Goal: Task Accomplishment & Management: Use online tool/utility

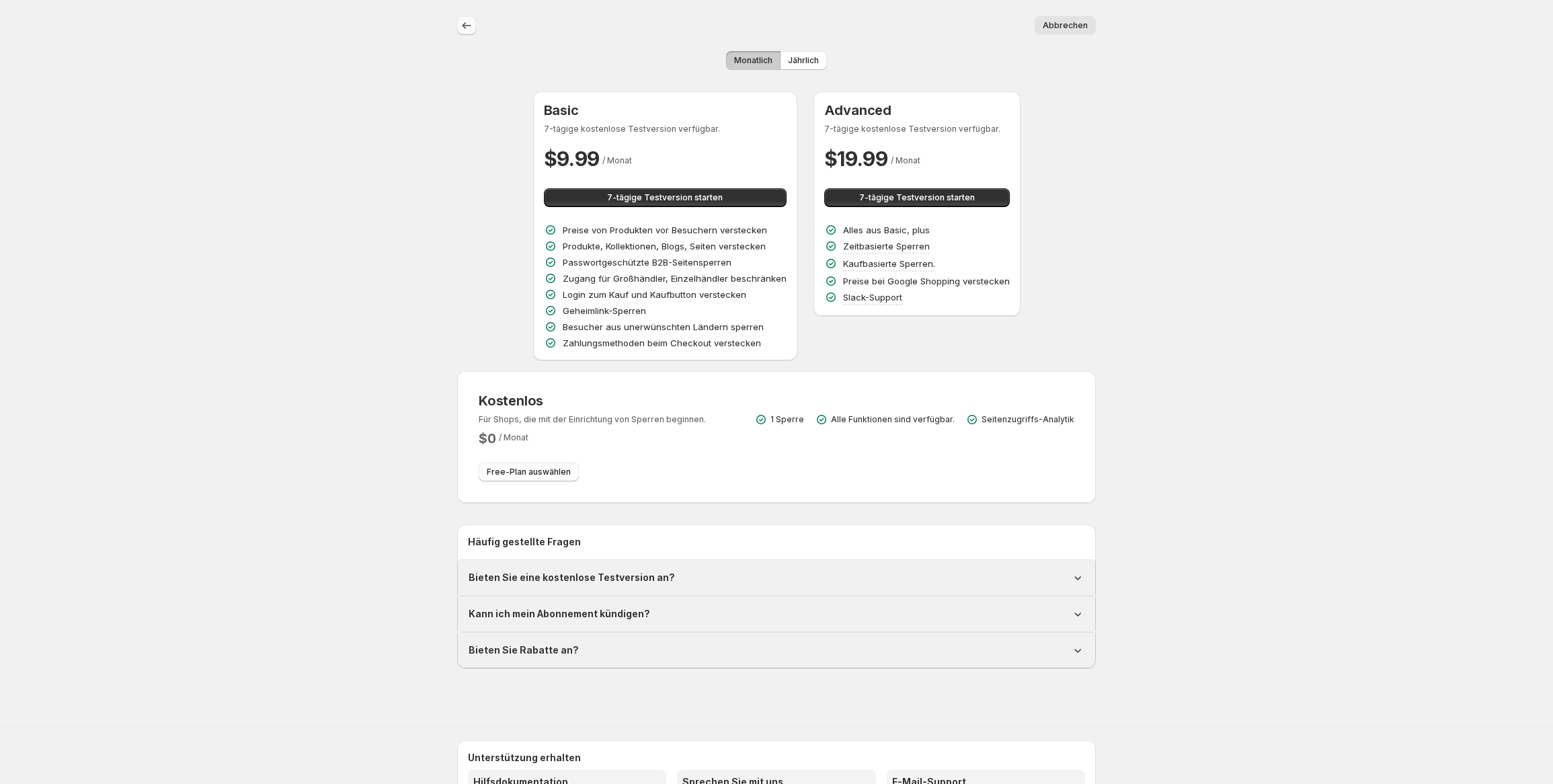
click at [467, 28] on icon "Zurück" at bounding box center [466, 25] width 13 height 13
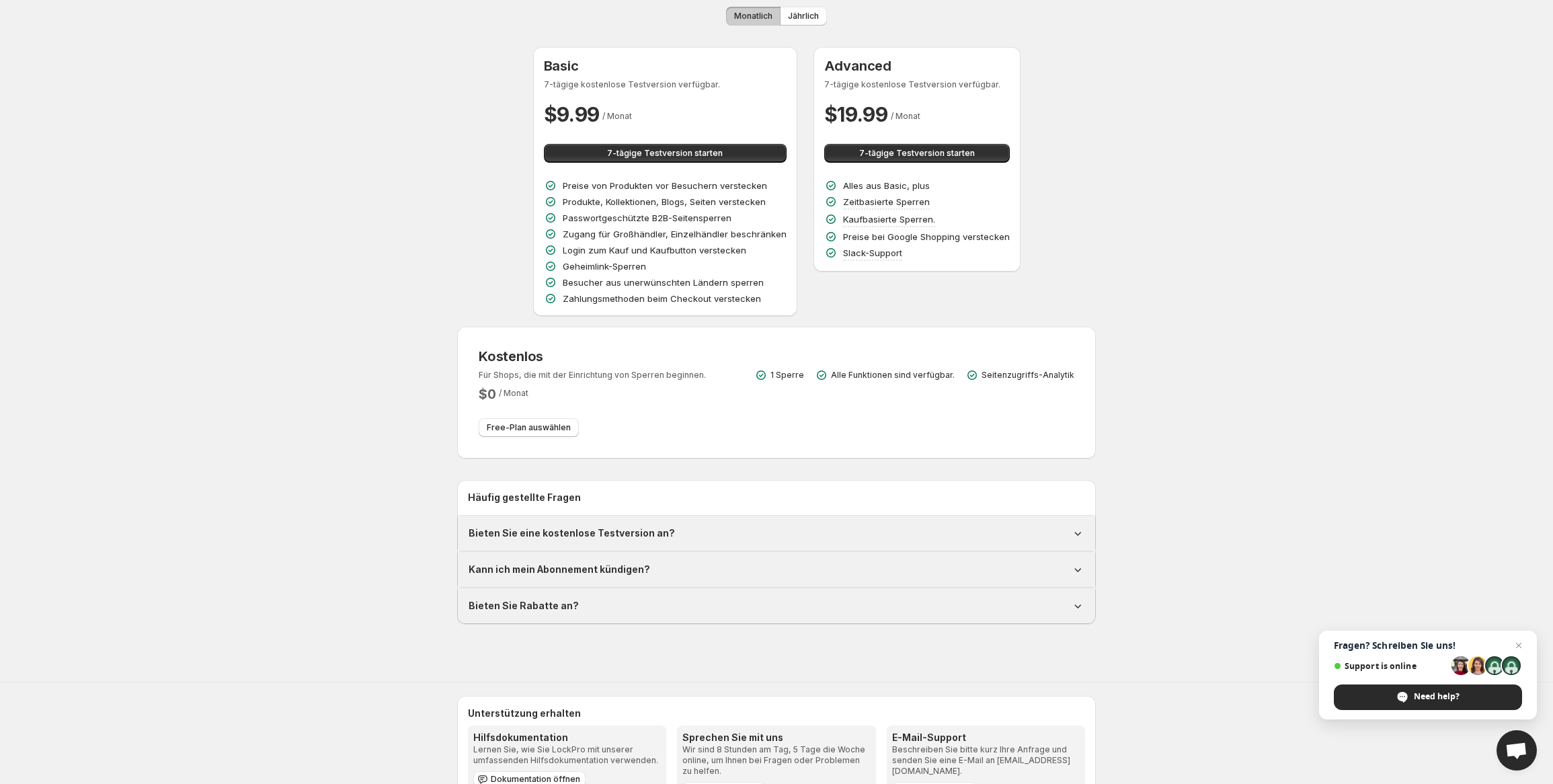
scroll to position [67, 0]
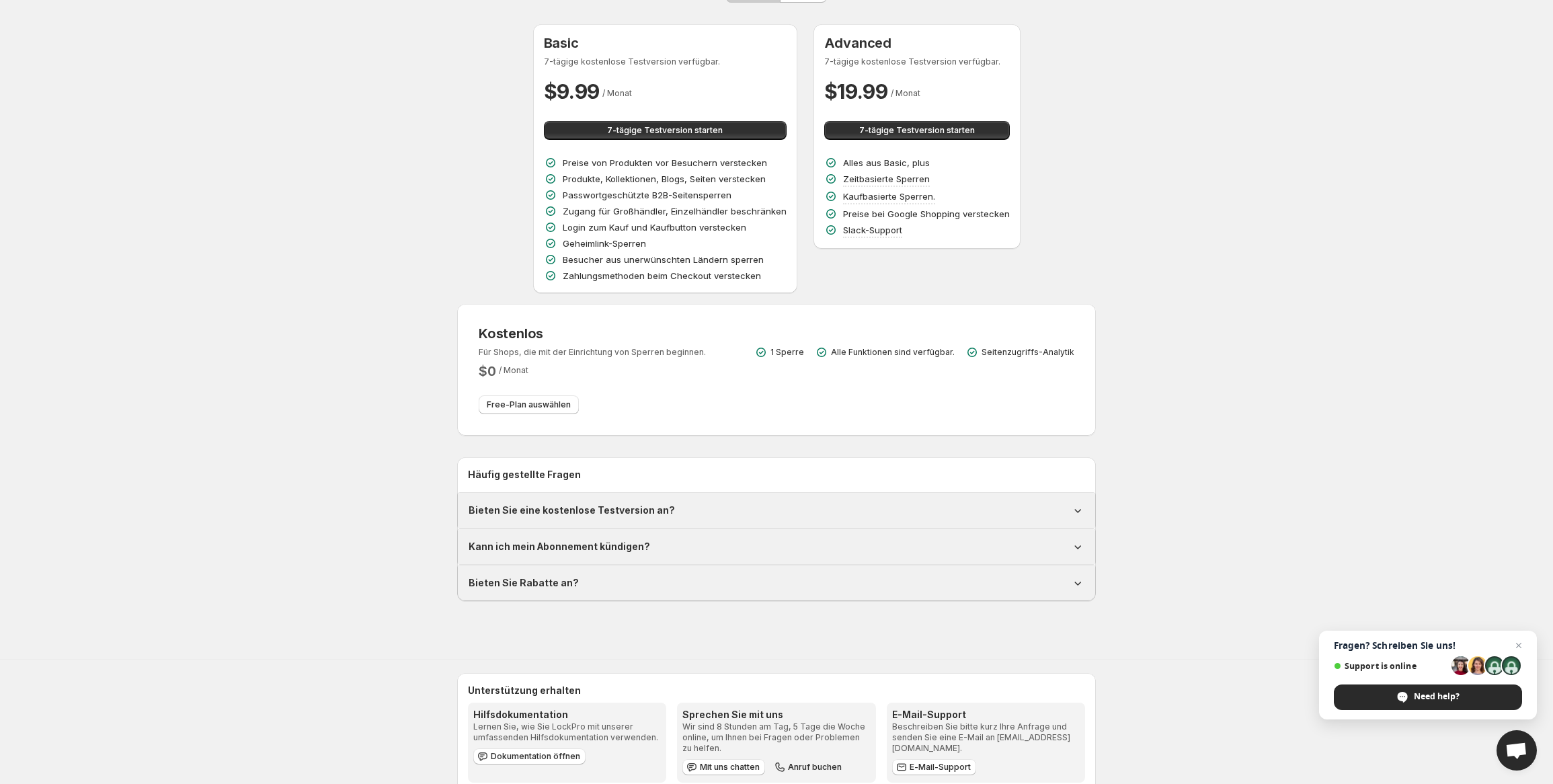
click at [678, 380] on div "Kostenlos Für Shops, die mit der Einrichtung von Sperren beginnen. $ 0 / Monat …" at bounding box center [776, 369] width 596 height 89
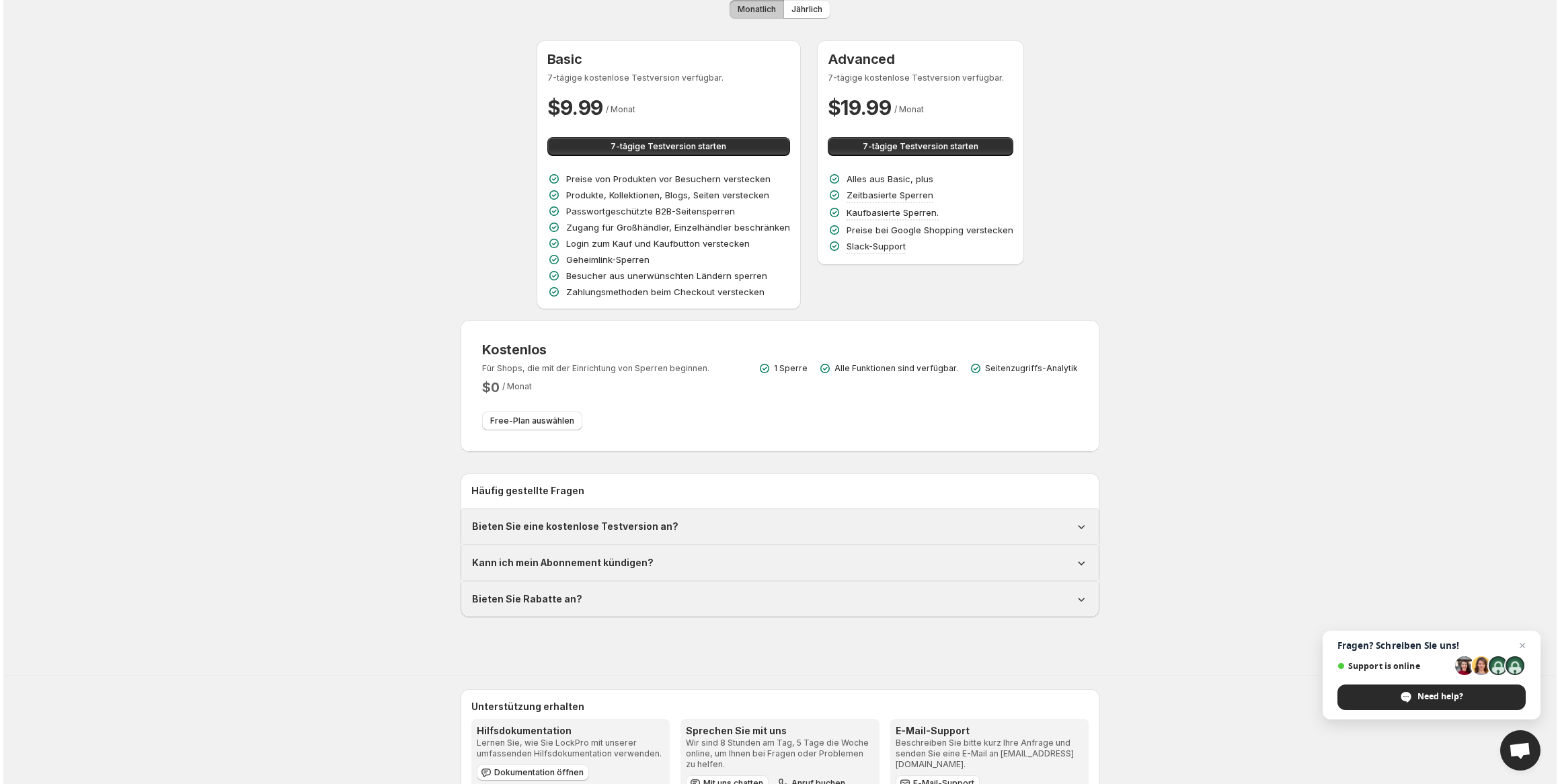
scroll to position [0, 0]
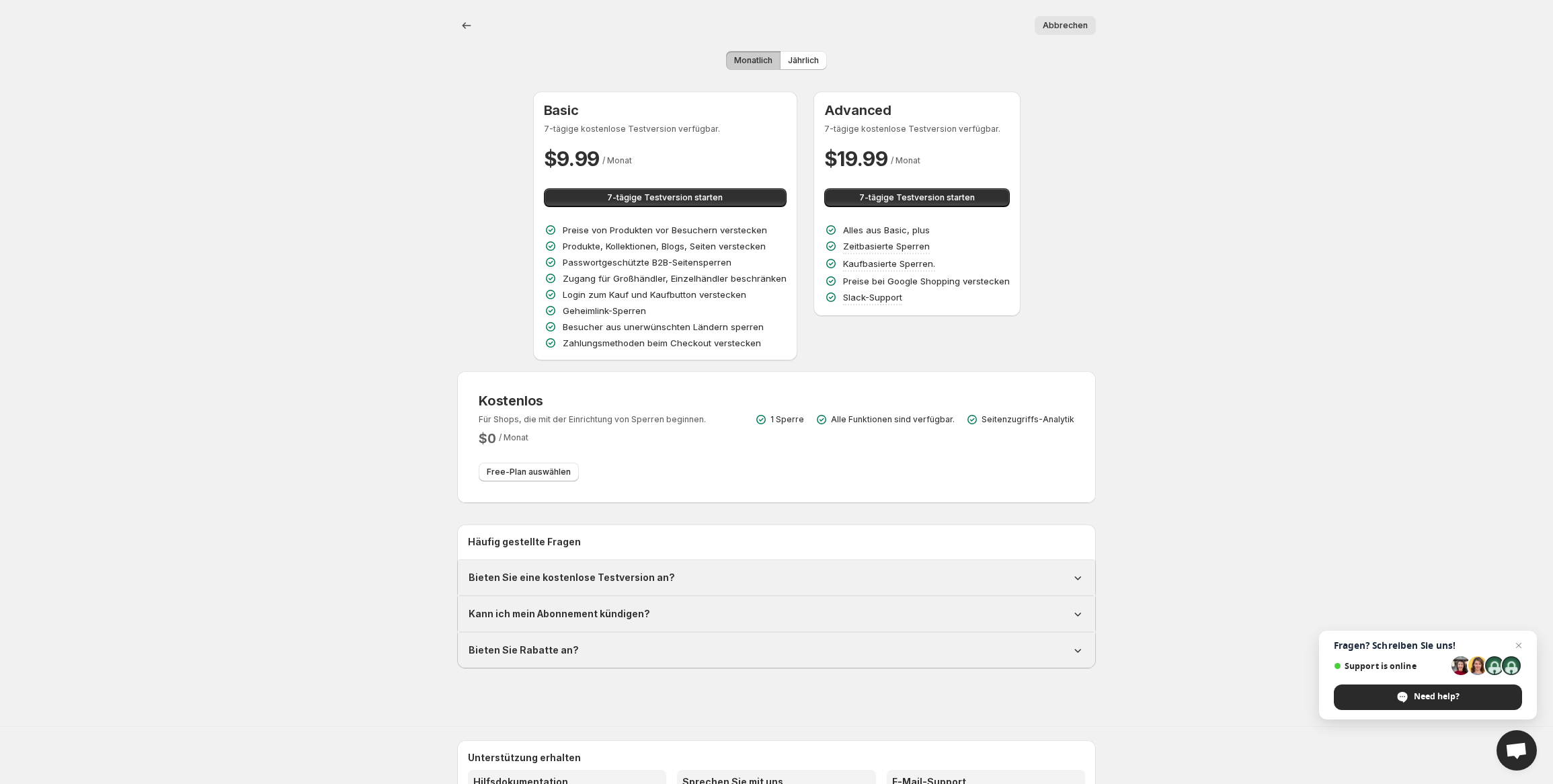
click at [1092, 21] on button "Abbrechen" at bounding box center [1066, 25] width 61 height 19
click at [539, 470] on span "Free-Plan auswählen" at bounding box center [529, 472] width 84 height 11
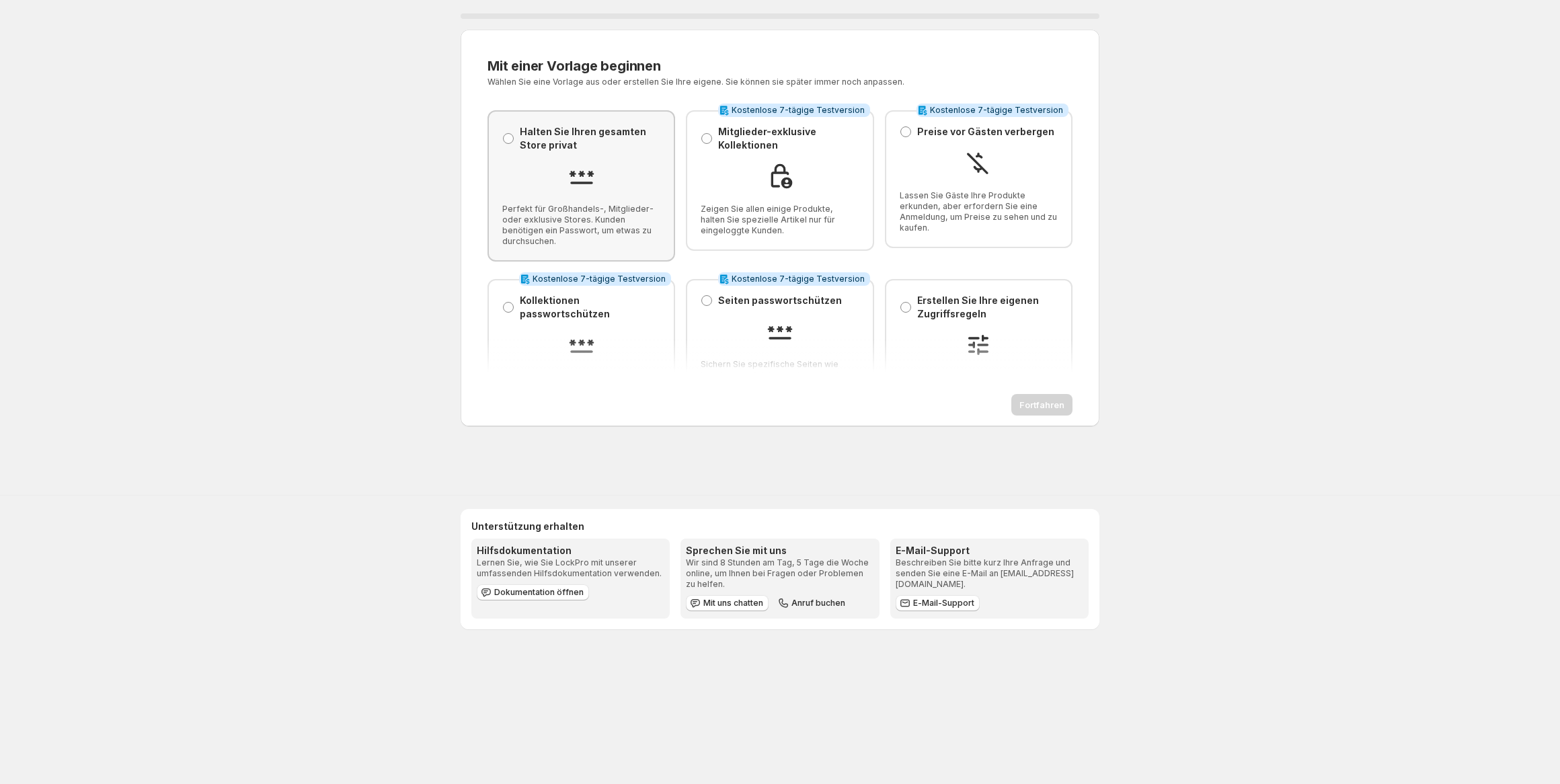
scroll to position [47, 0]
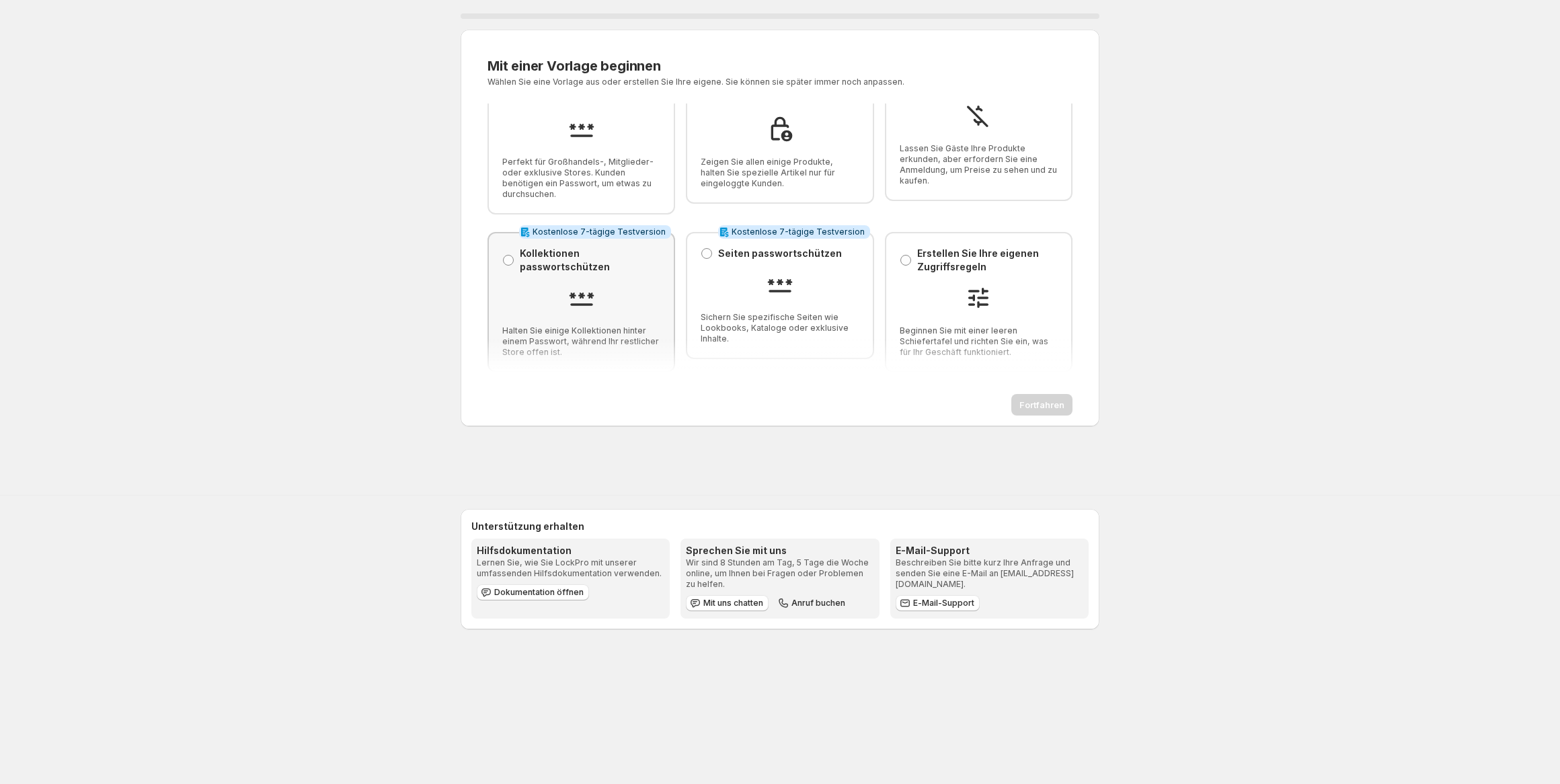
click at [642, 318] on div "Kollektionen passwortschützen Kollektionen passwortschützen Halten Sie einige K…" at bounding box center [582, 302] width 158 height 111
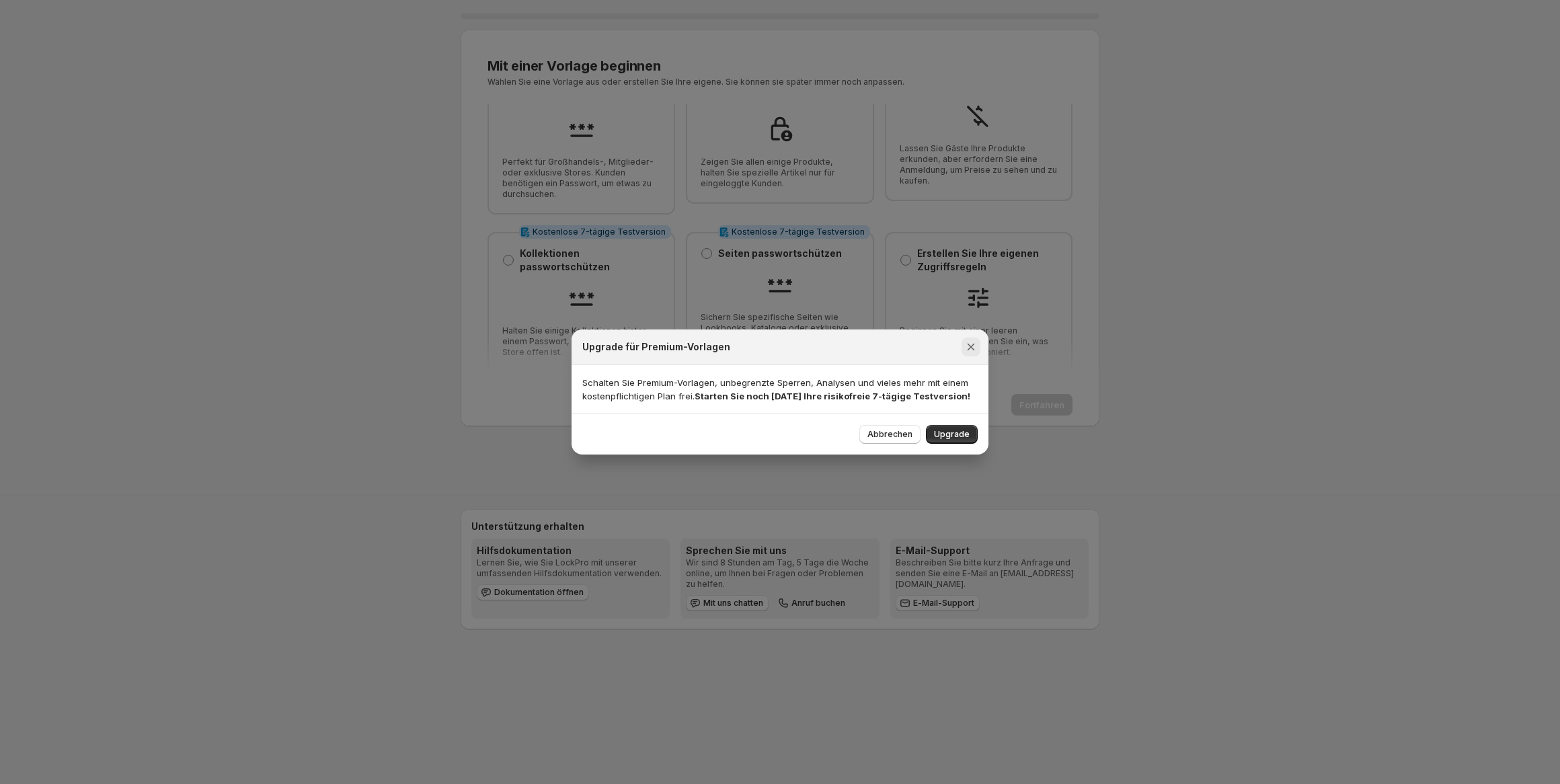
click at [970, 351] on icon "Schließen" at bounding box center [970, 347] width 13 height 13
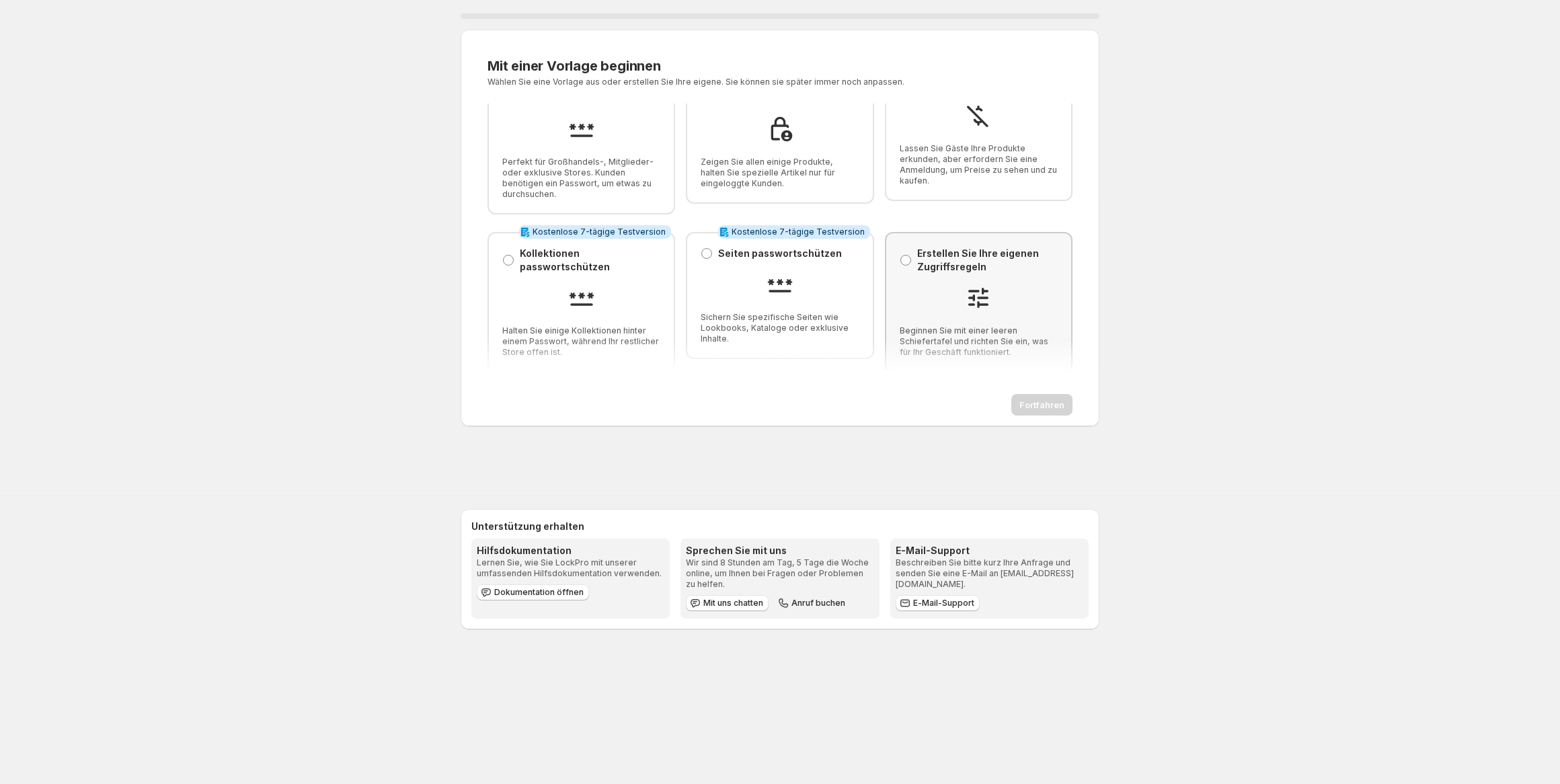
scroll to position [0, 0]
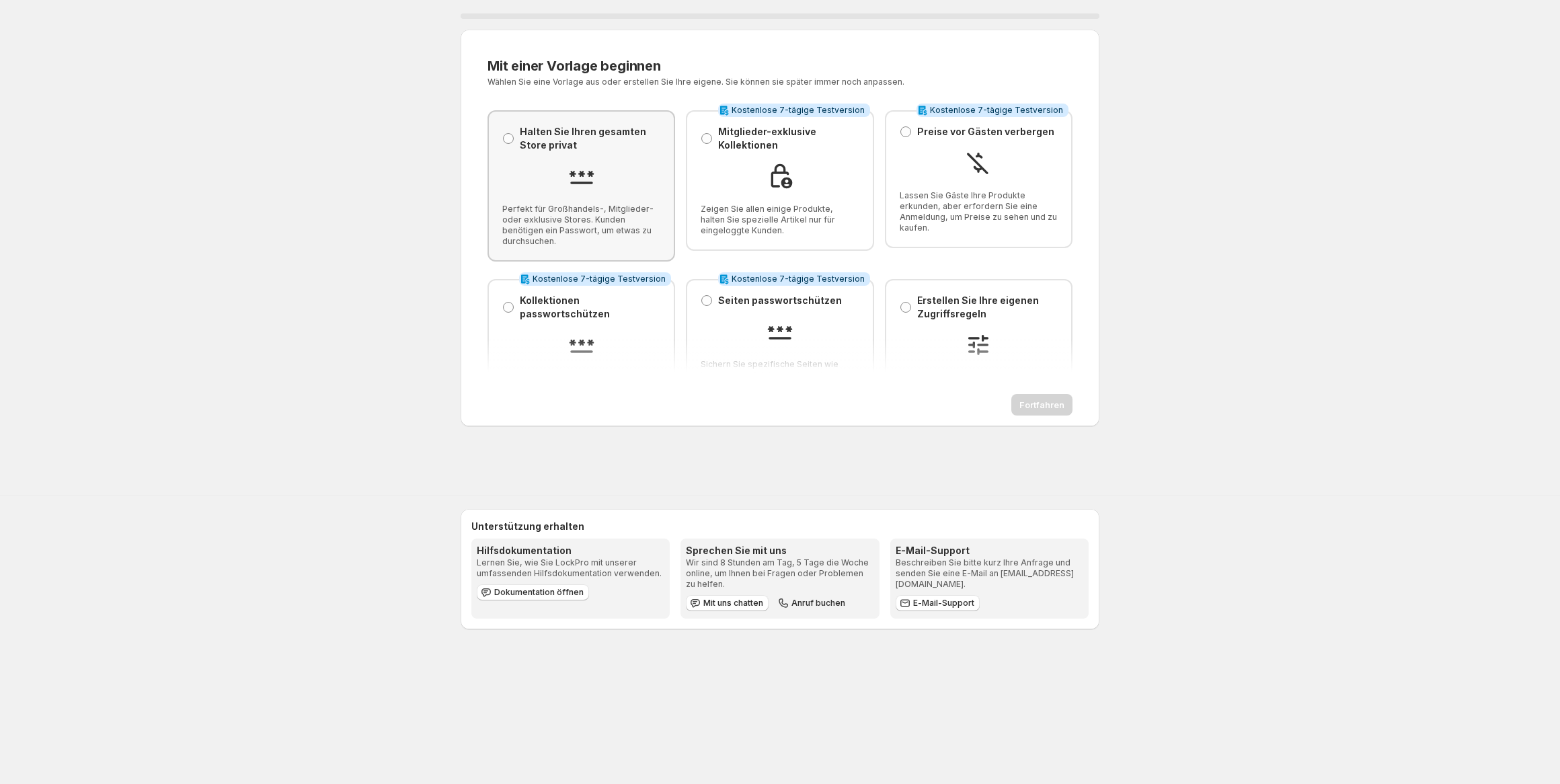
click at [581, 193] on div "Halten Sie Ihren gesamten Store privat Halten Sie Ihren gesamten Store privat P…" at bounding box center [582, 186] width 158 height 122
click at [424, 236] on div "0 % Mit einer Vorlage beginnen. Diese Seite ist bereit Mit einer Vorlage beginn…" at bounding box center [780, 230] width 1560 height 461
click at [1372, 9] on div "0 % Mit einer Vorlage beginnen. Diese Seite ist bereit Mit einer Vorlage beginn…" at bounding box center [780, 230] width 1560 height 461
